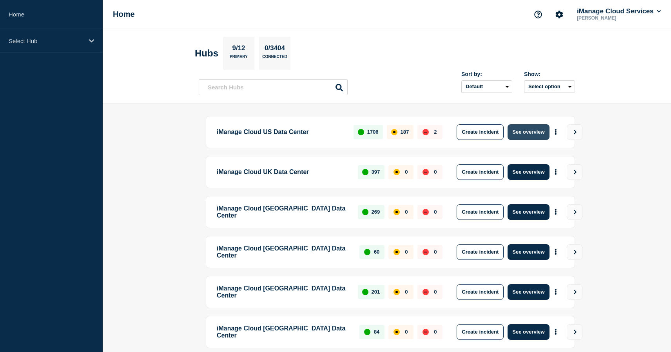
click at [534, 132] on button "See overview" at bounding box center [528, 132] width 42 height 16
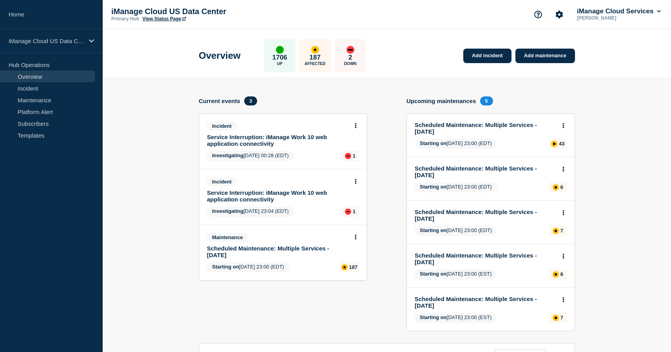
click at [309, 203] on link "Service Interruption: iManage Work 10 web application connectivity" at bounding box center [277, 195] width 141 height 13
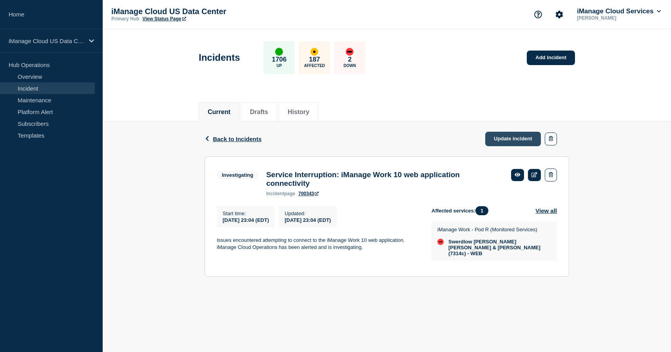
click at [515, 137] on link "Update incident" at bounding box center [513, 139] width 56 height 14
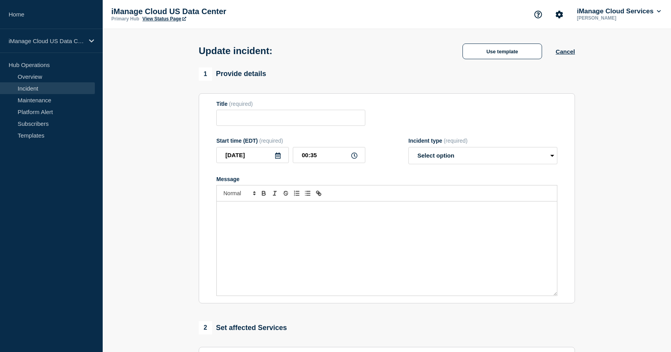
type input "Service Interruption: iManage Work 10 web application connectivity"
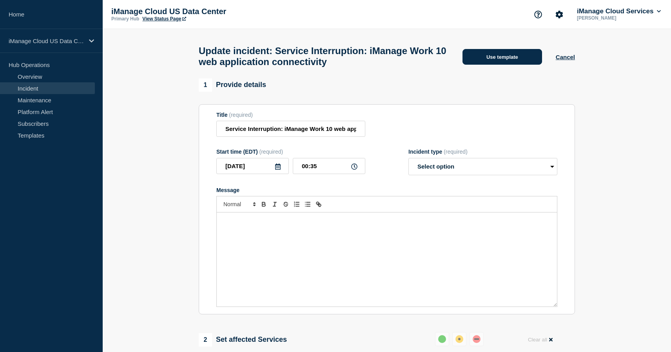
click at [524, 58] on button "Use template" at bounding box center [502, 57] width 80 height 16
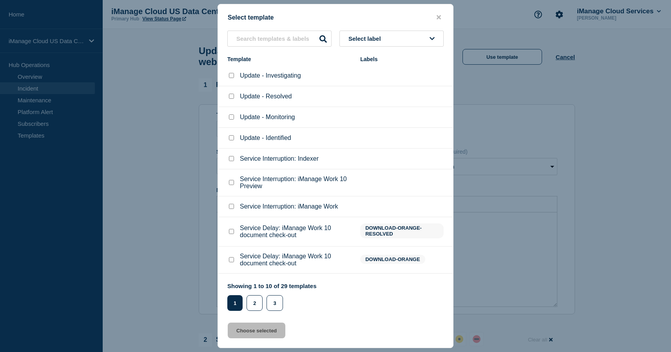
click at [424, 36] on button "Select label" at bounding box center [391, 39] width 104 height 16
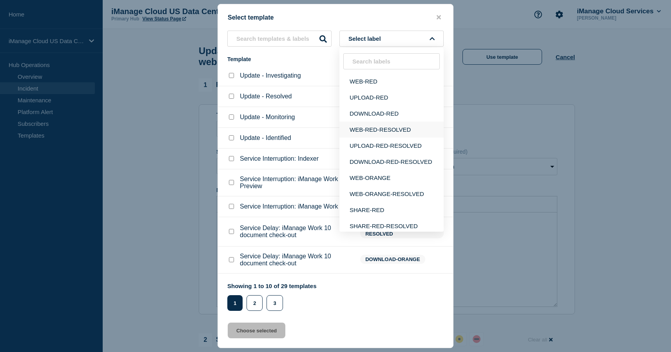
click at [408, 132] on button "WEB-RED-RESOLVED" at bounding box center [391, 129] width 104 height 16
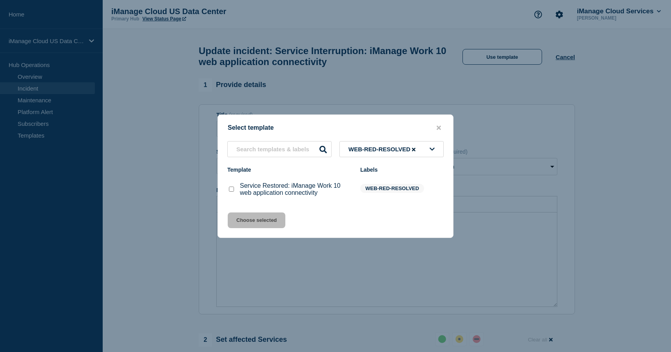
click at [233, 191] on input "Service Restored: iManage Work 10 web application connectivity checkbox" at bounding box center [231, 188] width 5 height 5
checkbox input "true"
click at [273, 222] on button "Choose selected" at bounding box center [257, 220] width 58 height 16
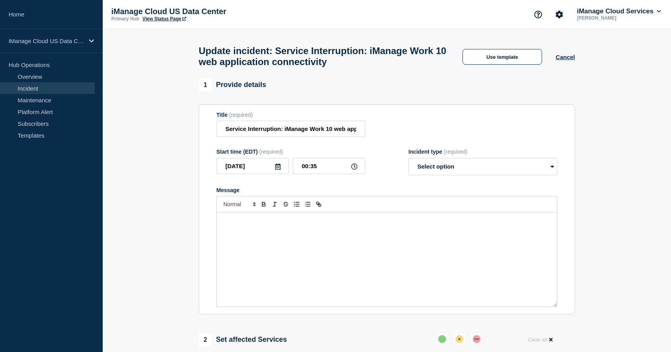
select select "resolved"
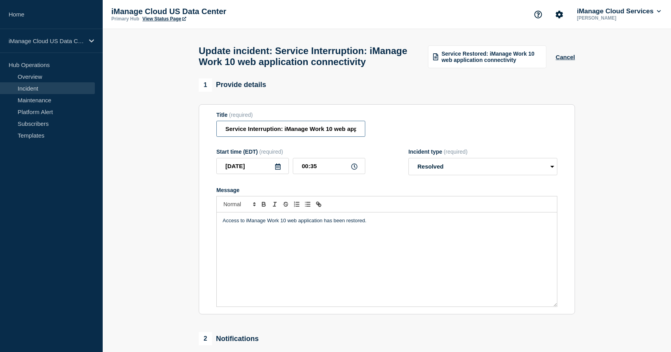
drag, startPoint x: 282, startPoint y: 134, endPoint x: 219, endPoint y: 131, distance: 63.5
click at [219, 131] on input "Service Interruption: iManage Work 10 web application connectivity" at bounding box center [290, 129] width 149 height 16
paste input "Restored"
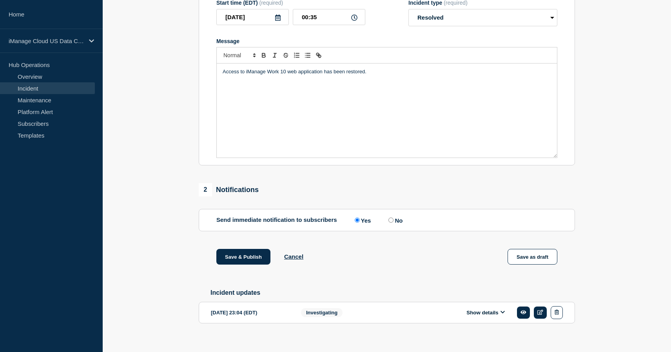
scroll to position [169, 0]
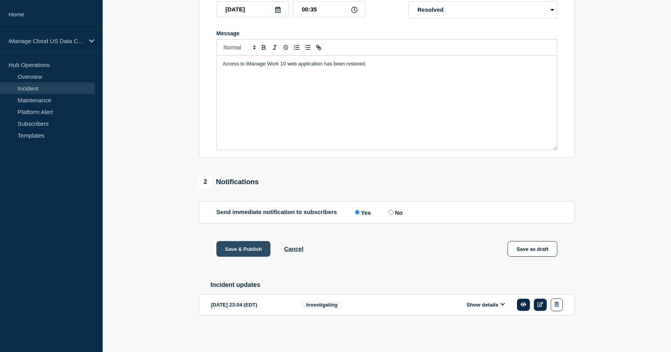
type input "Service Restored: iManage Work 10 web application connectivity"
click at [255, 246] on button "Save & Publish" at bounding box center [243, 249] width 54 height 16
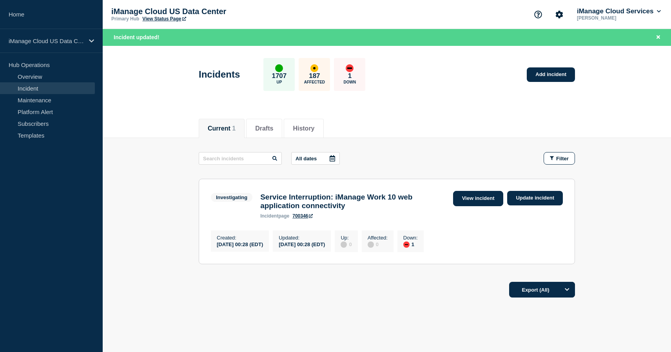
click at [477, 200] on link "View incident" at bounding box center [478, 198] width 51 height 15
